Goal: Task Accomplishment & Management: Complete application form

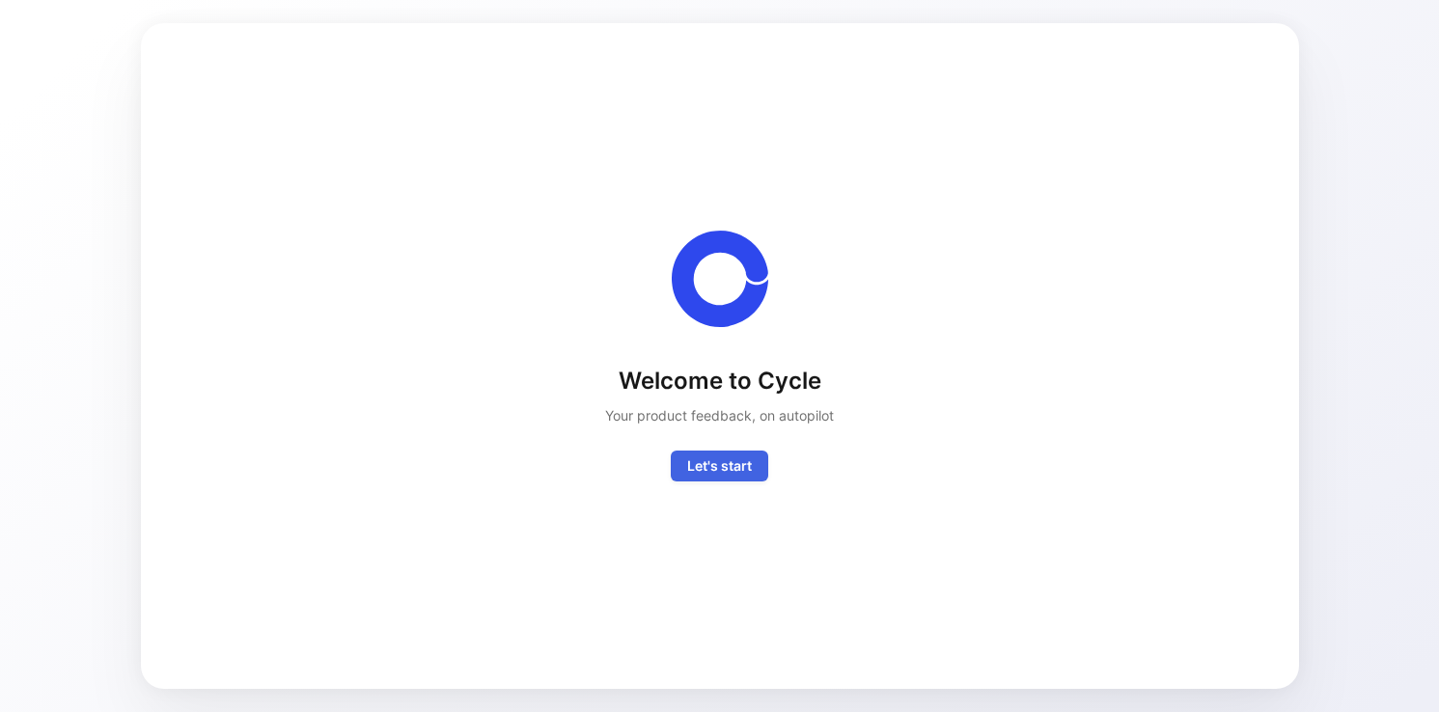
click at [729, 466] on span "Let's start" at bounding box center [719, 466] width 65 height 23
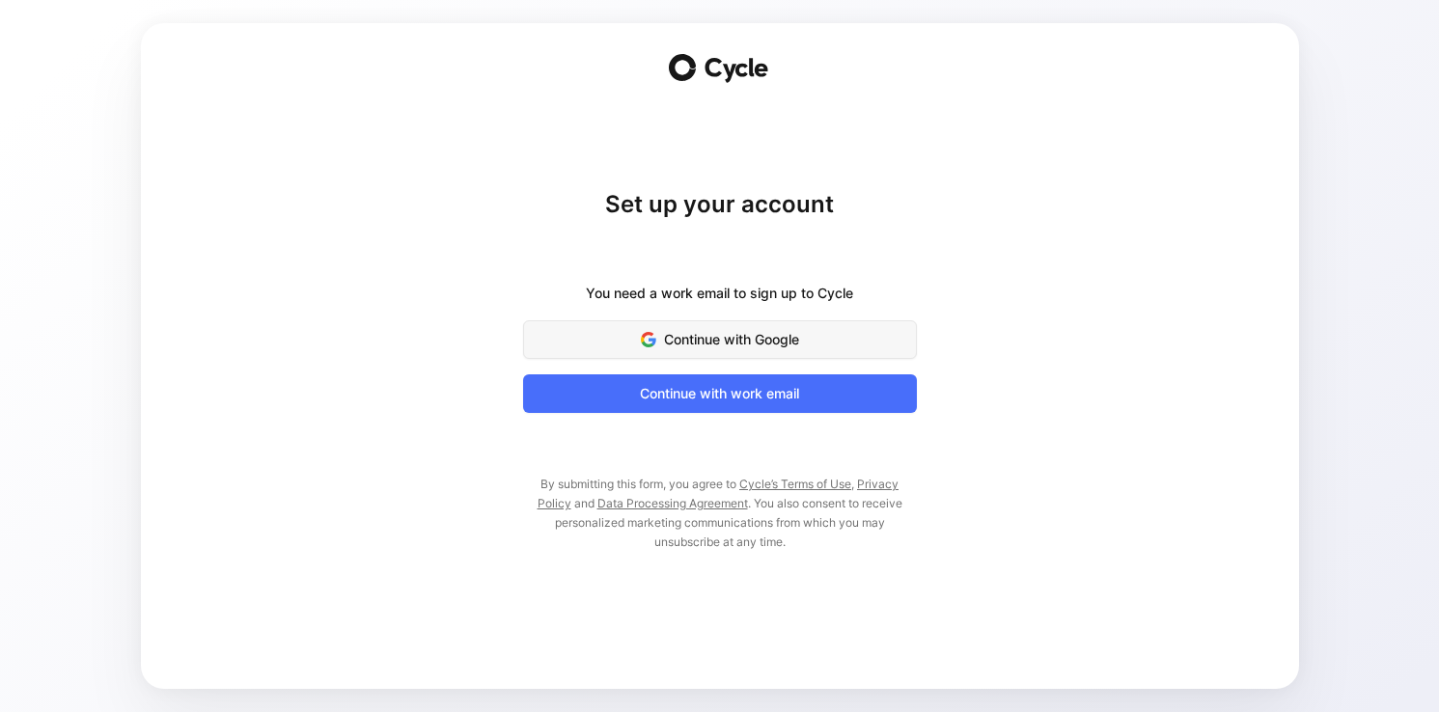
click at [741, 346] on span "Continue with Google" at bounding box center [720, 339] width 346 height 23
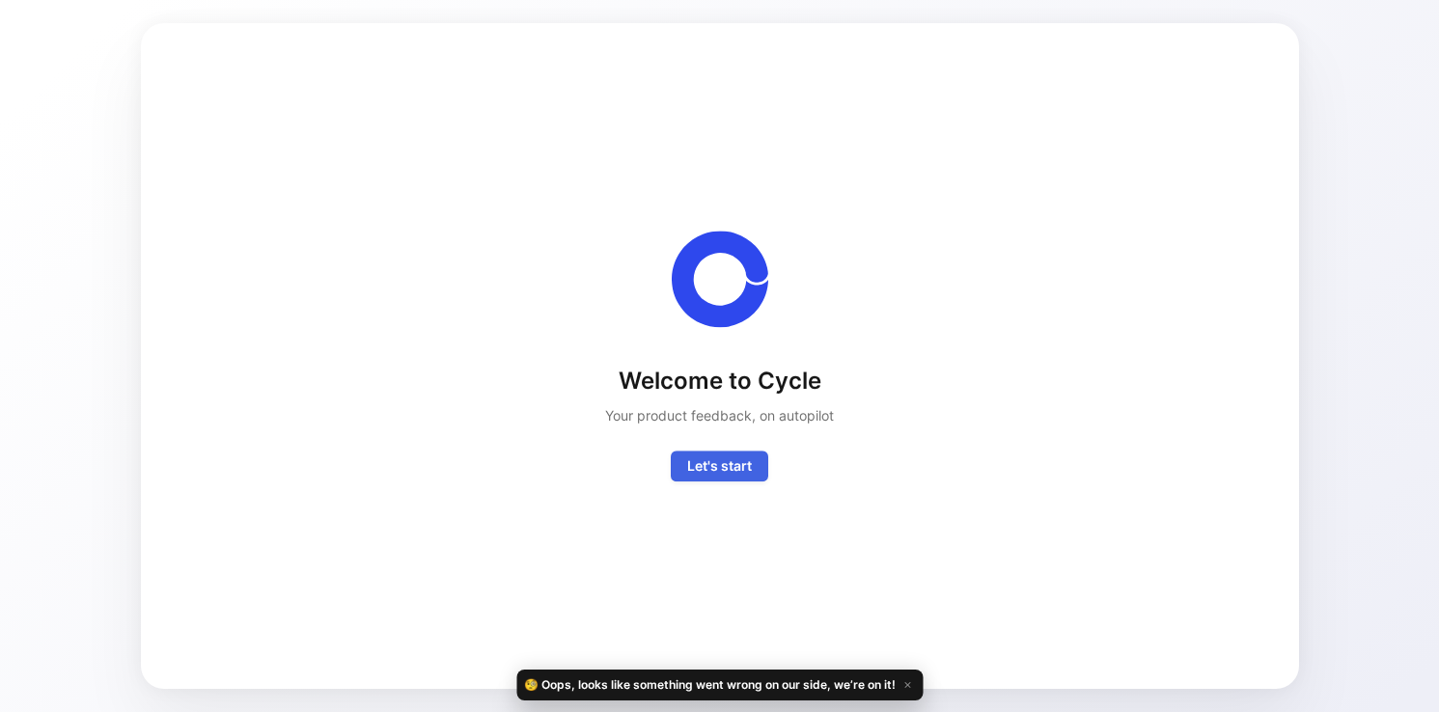
click at [708, 462] on span "Let's start" at bounding box center [719, 466] width 65 height 23
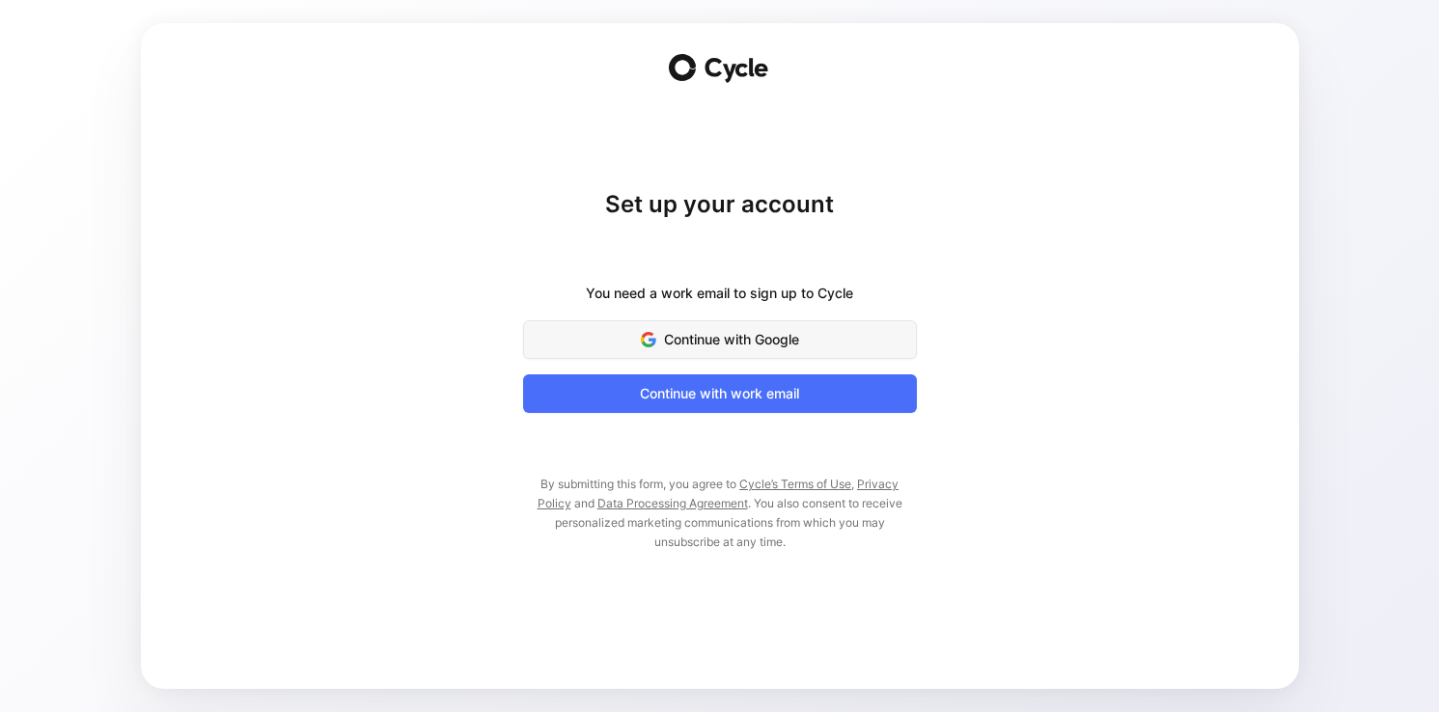
click at [725, 329] on span "Continue with Google" at bounding box center [720, 339] width 346 height 23
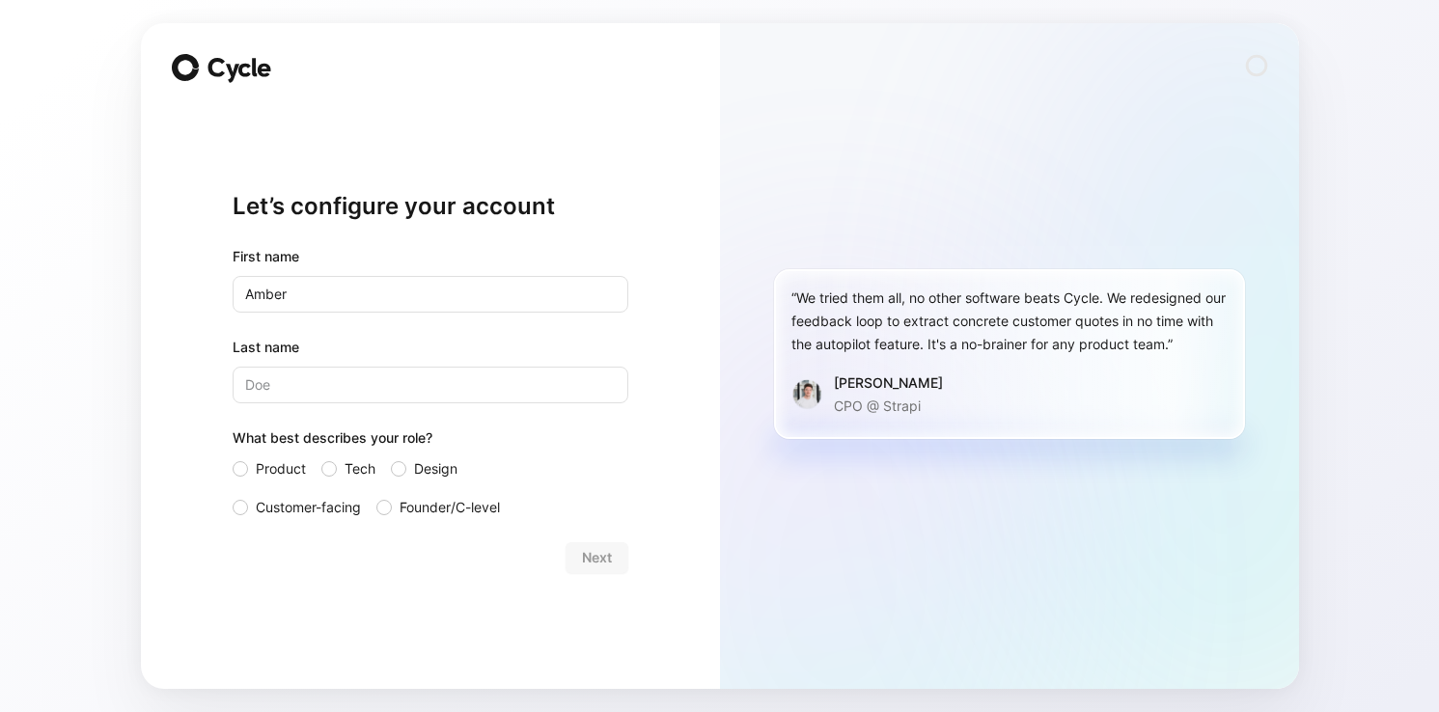
type input "Amber"
click at [435, 380] on input "Last name" at bounding box center [431, 385] width 396 height 37
type input "[PERSON_NAME]"
click at [286, 472] on span "Product" at bounding box center [281, 469] width 50 height 23
click at [233, 458] on input "Product" at bounding box center [233, 458] width 0 height 0
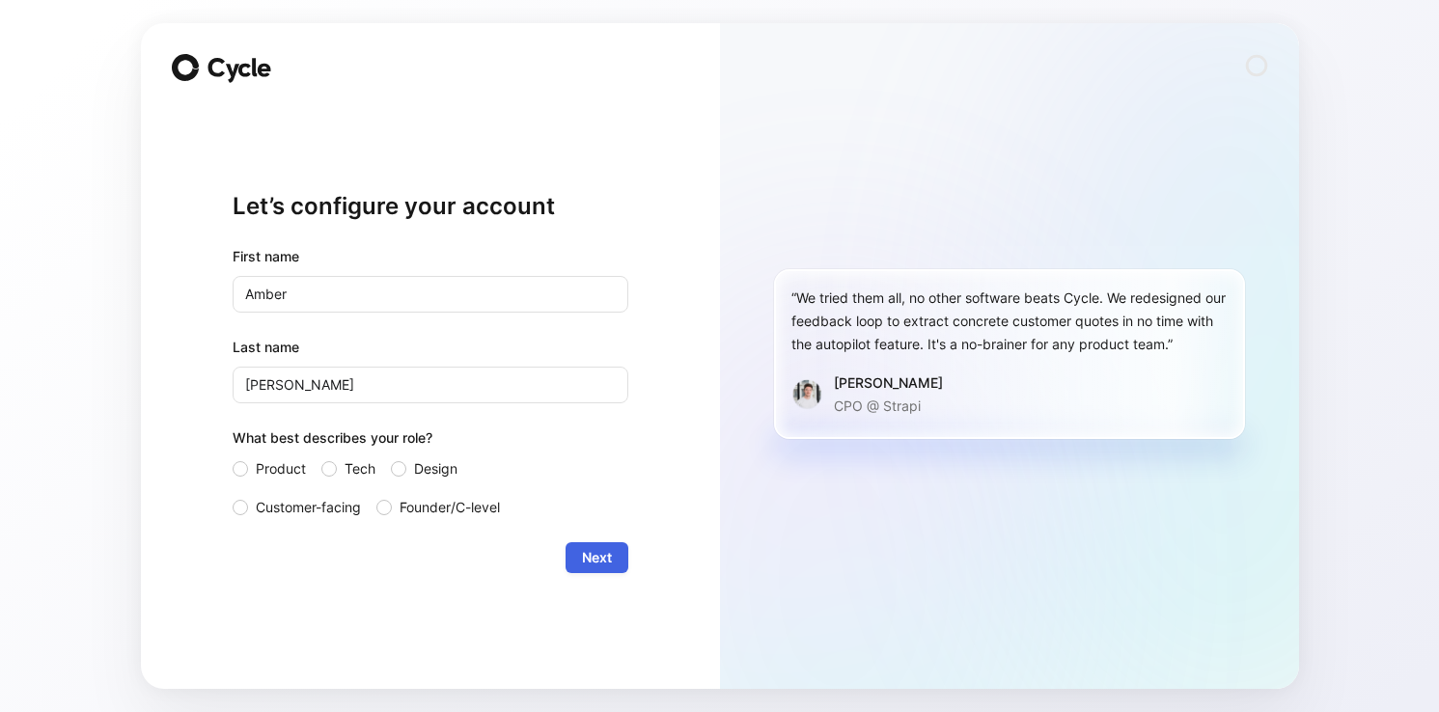
click at [606, 555] on span "Next" at bounding box center [597, 557] width 30 height 23
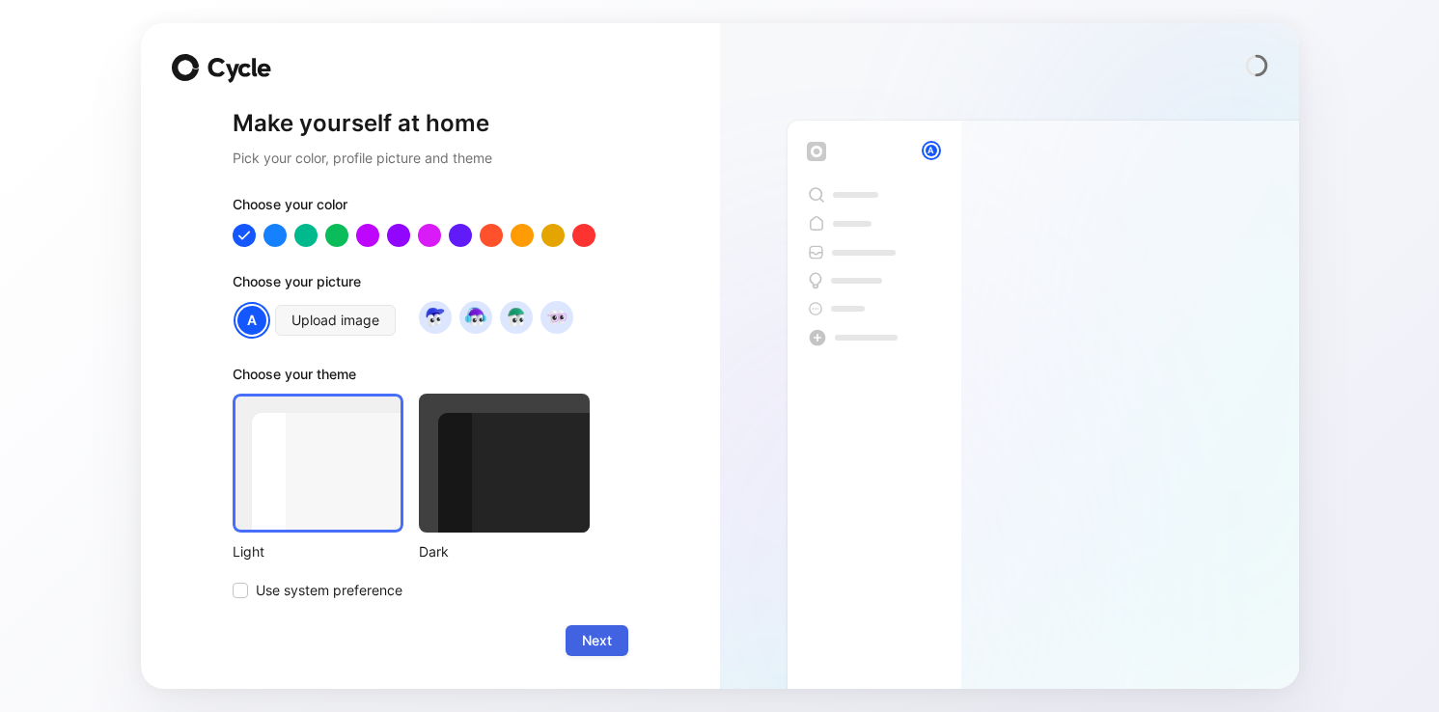
click at [594, 645] on span "Next" at bounding box center [597, 640] width 30 height 23
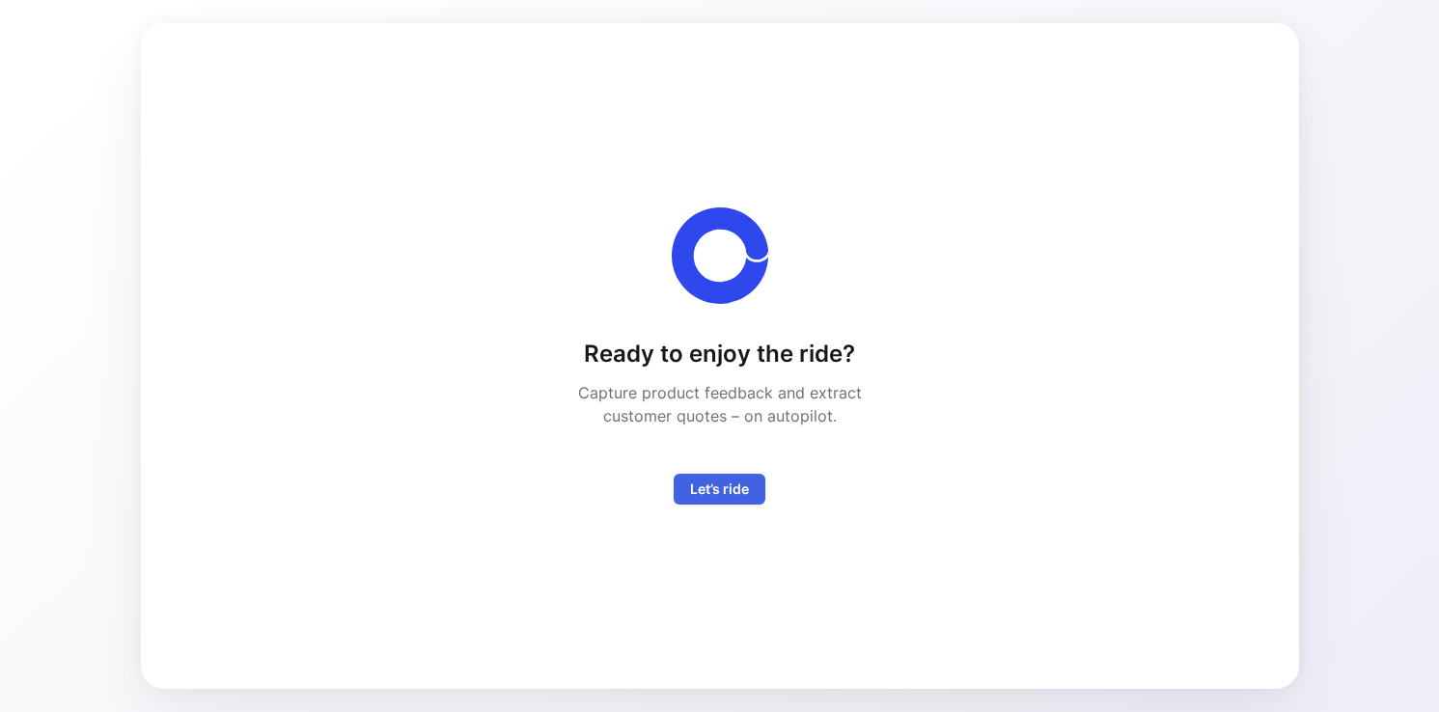
click at [711, 496] on span "Let’s ride" at bounding box center [719, 489] width 59 height 23
